Goal: Information Seeking & Learning: Learn about a topic

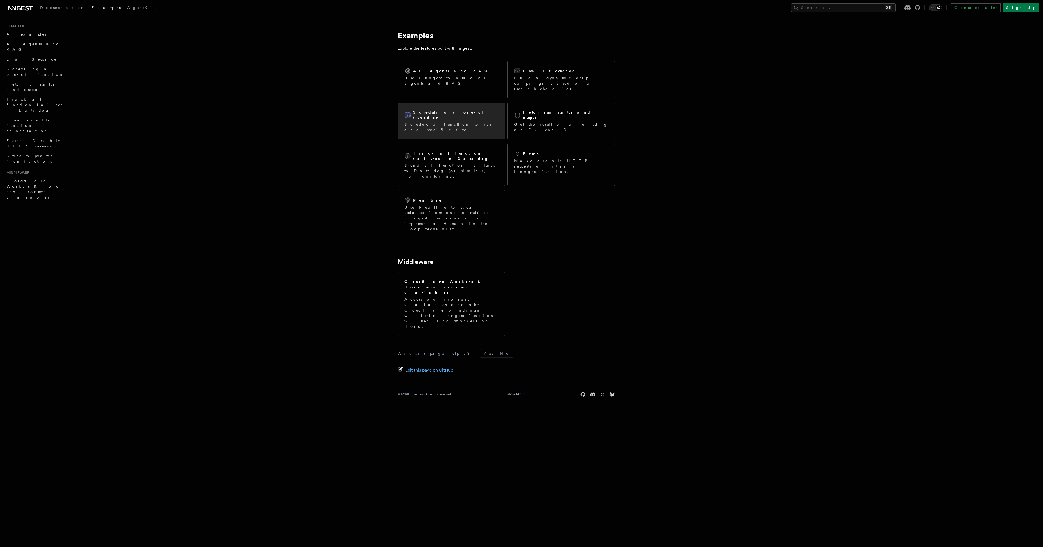
click at [465, 122] on p "Schedule a function to run at a specific time." at bounding box center [452, 127] width 94 height 11
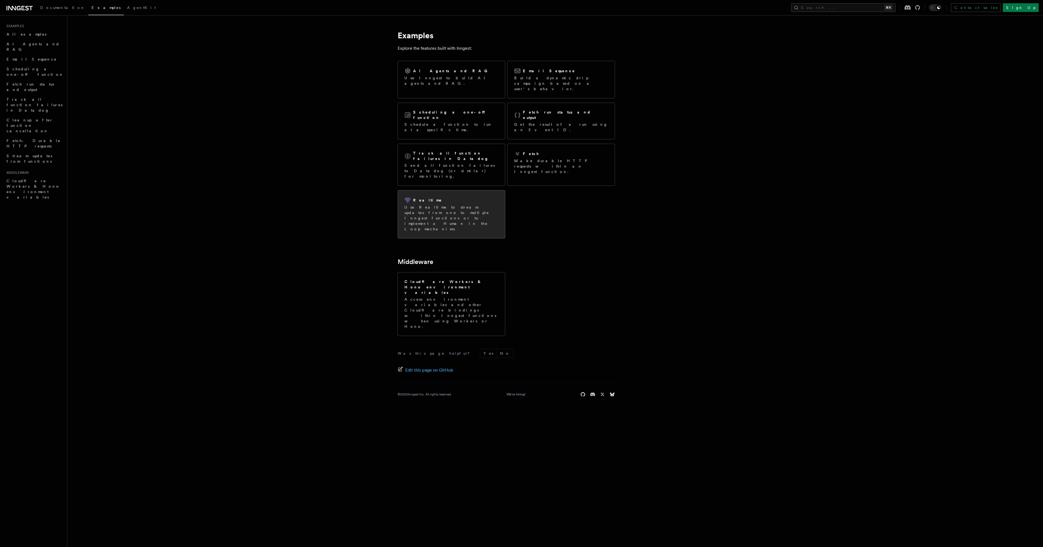
click at [424, 197] on div "Realtime" at bounding box center [452, 200] width 94 height 7
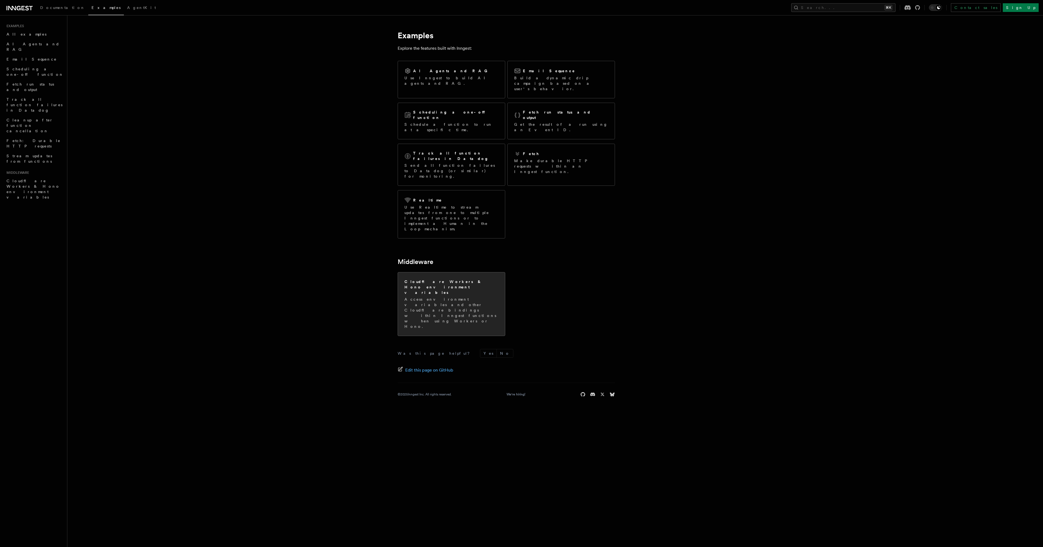
click at [418, 297] on p "Access environment variables and other Cloudflare bindings within Inngest funct…" at bounding box center [452, 313] width 94 height 33
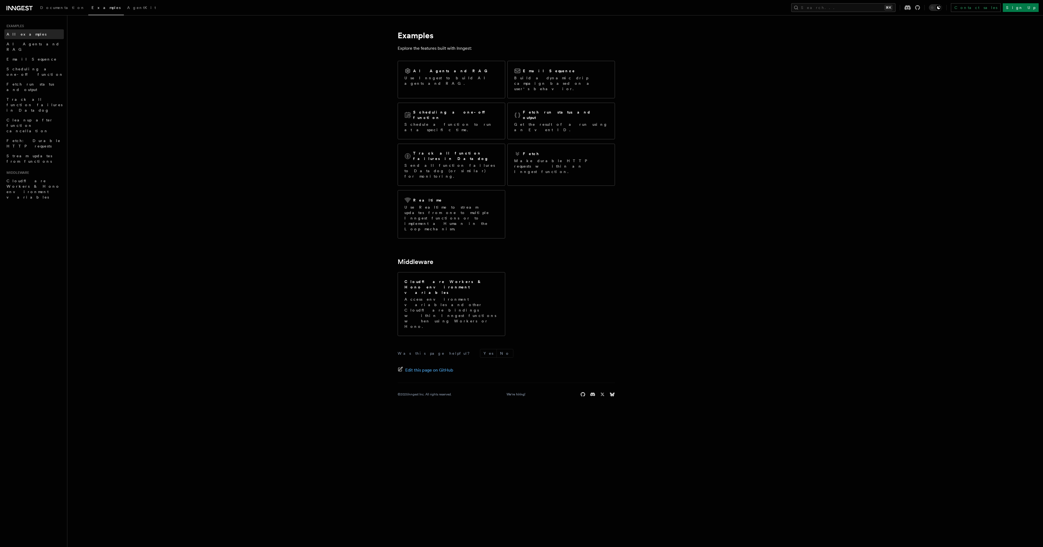
click at [26, 32] on span "All examples" at bounding box center [27, 34] width 40 height 4
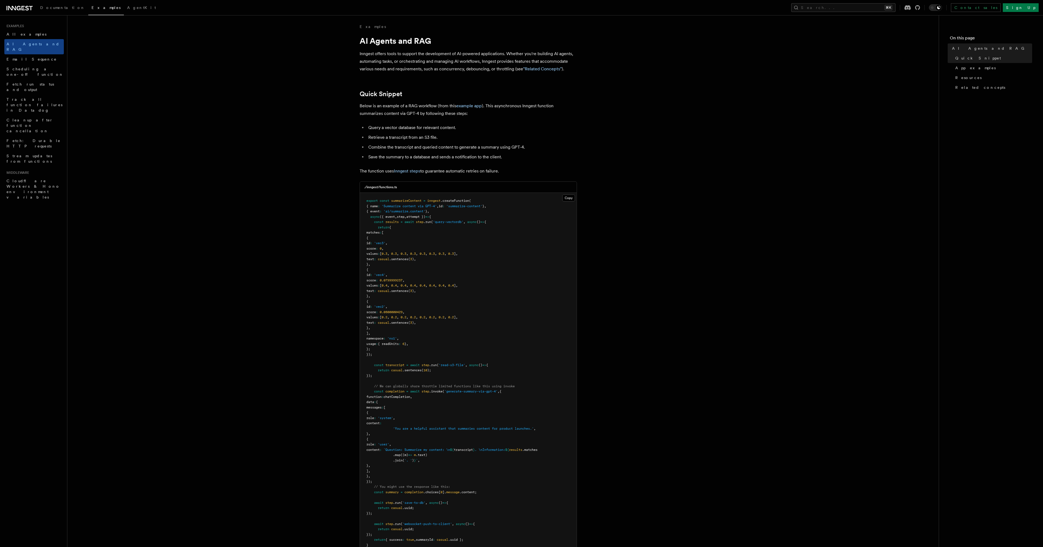
click at [44, 28] on h2 "Examples" at bounding box center [34, 26] width 60 height 4
click at [39, 33] on link "All examples" at bounding box center [34, 34] width 60 height 10
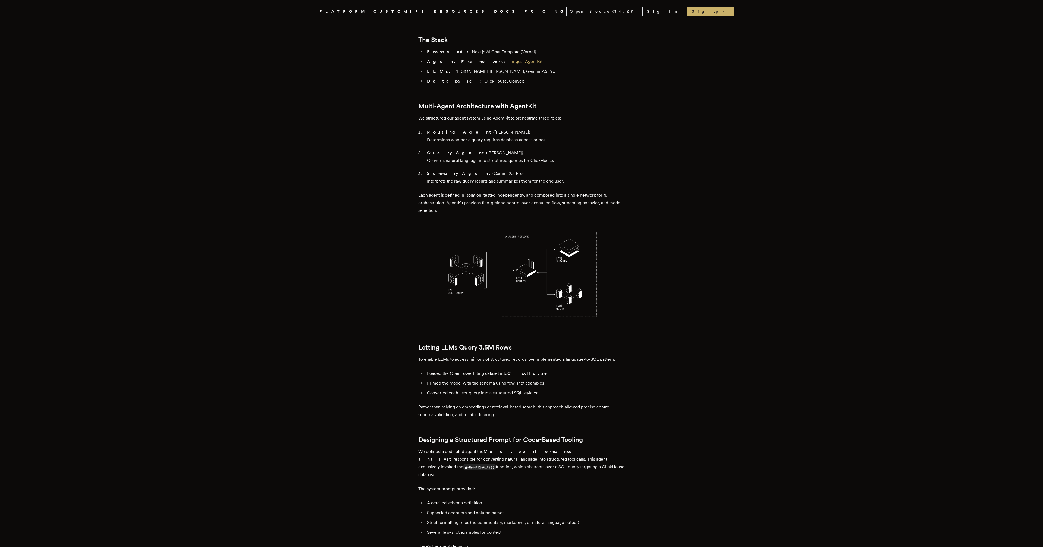
scroll to position [627, 0]
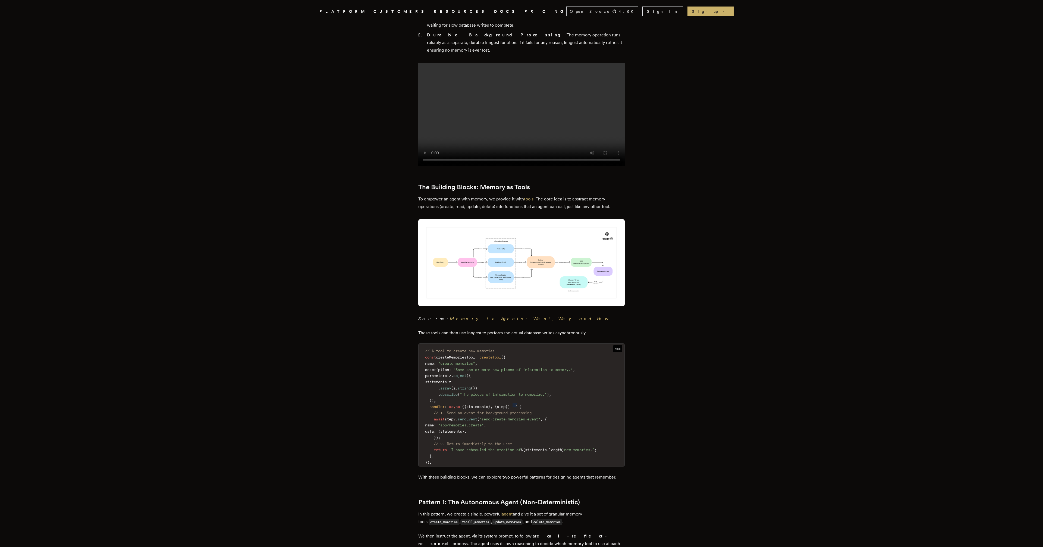
scroll to position [1270, 0]
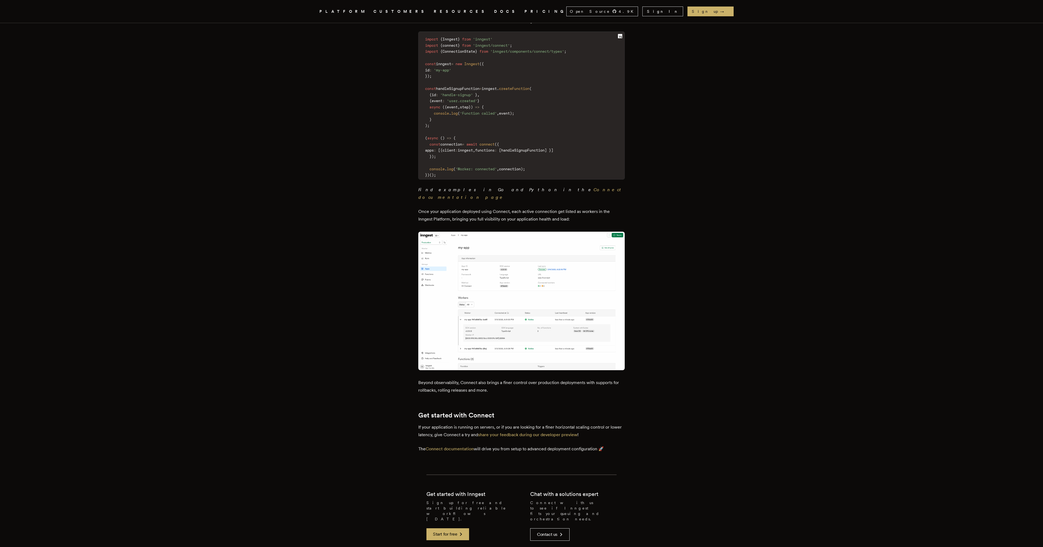
scroll to position [449, 0]
